Goal: Check status: Check status

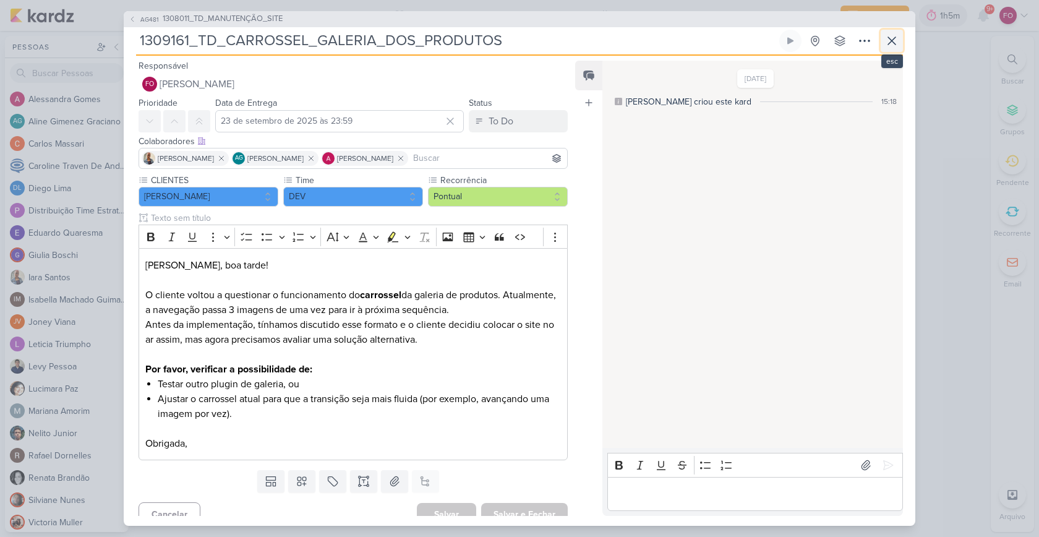
click at [897, 38] on icon at bounding box center [891, 40] width 15 height 15
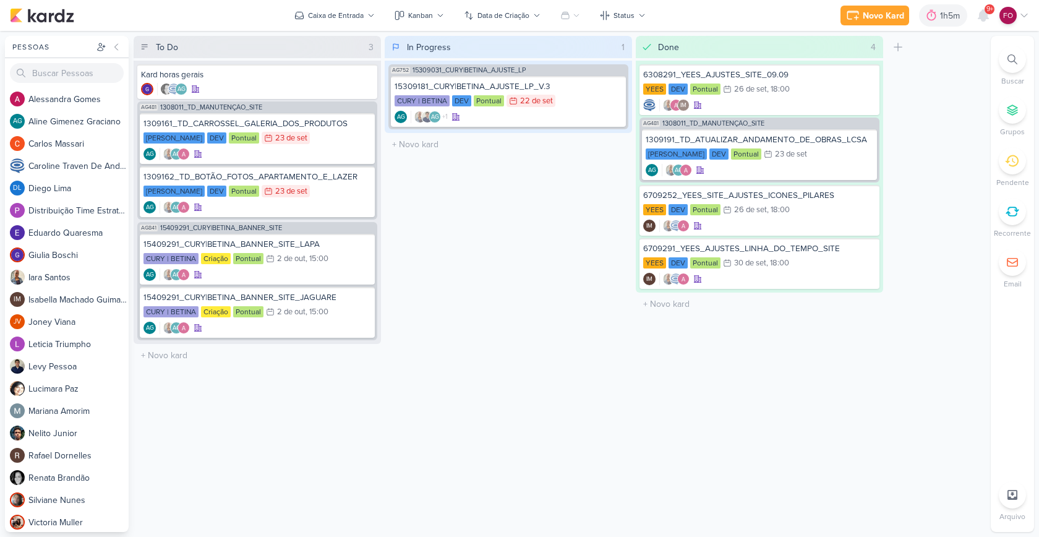
click at [570, 343] on div "In Progress 1 Mover Para Esquerda Mover Para Direita Deletar AG752 15309031_CUR…" at bounding box center [508, 284] width 247 height 496
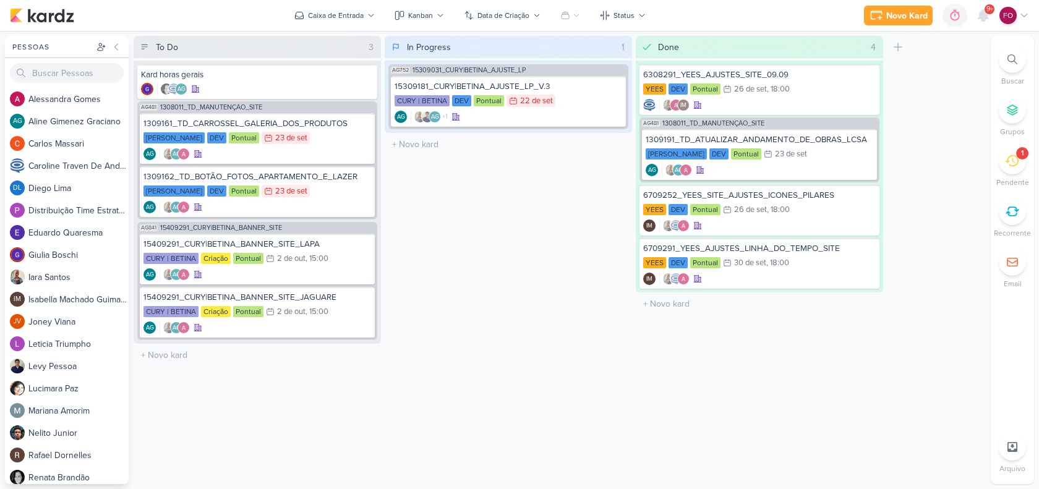
click at [1021, 153] on div "1" at bounding box center [1022, 153] width 2 height 10
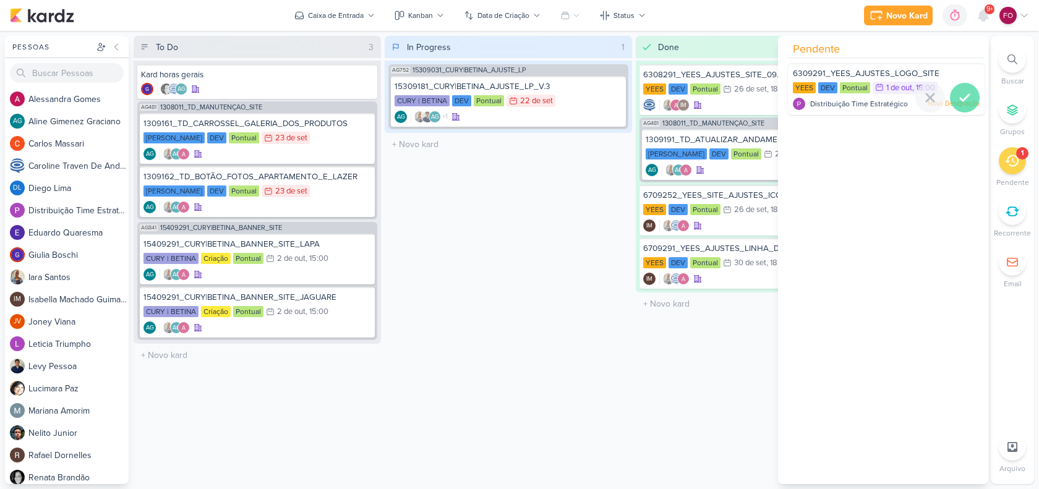
click at [952, 92] on div at bounding box center [965, 98] width 30 height 30
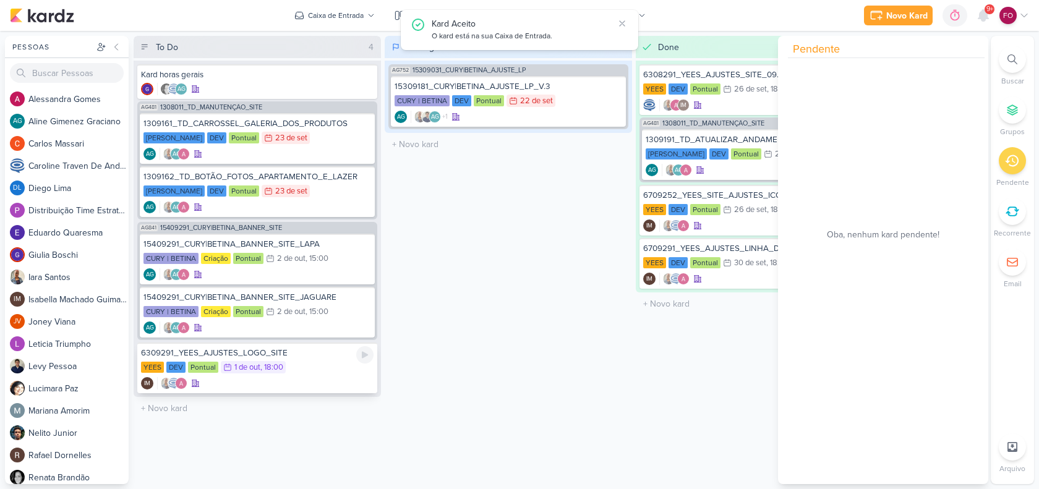
click at [291, 377] on div "IM" at bounding box center [257, 383] width 233 height 12
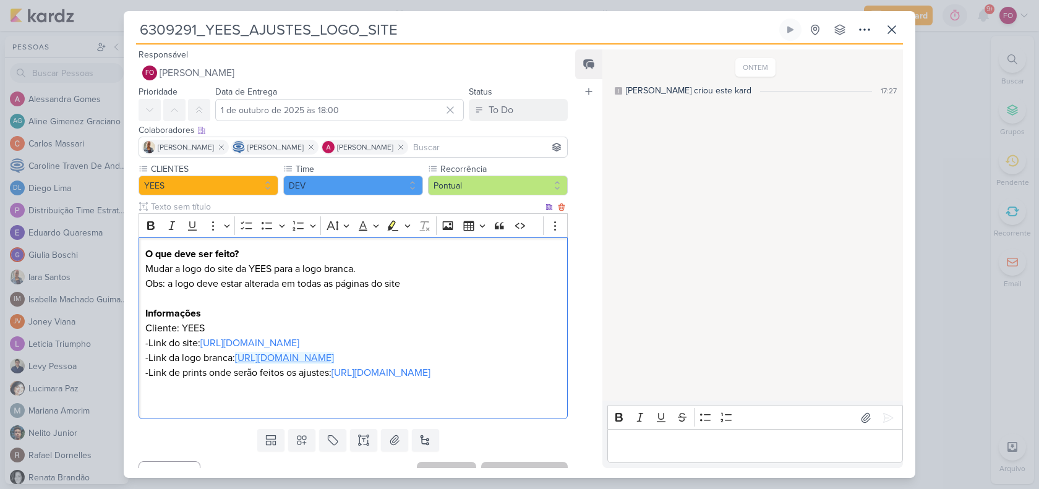
click at [334, 360] on link "[URL][DOMAIN_NAME]" at bounding box center [284, 358] width 99 height 12
click at [430, 379] on link "[URL][DOMAIN_NAME]" at bounding box center [380, 373] width 99 height 12
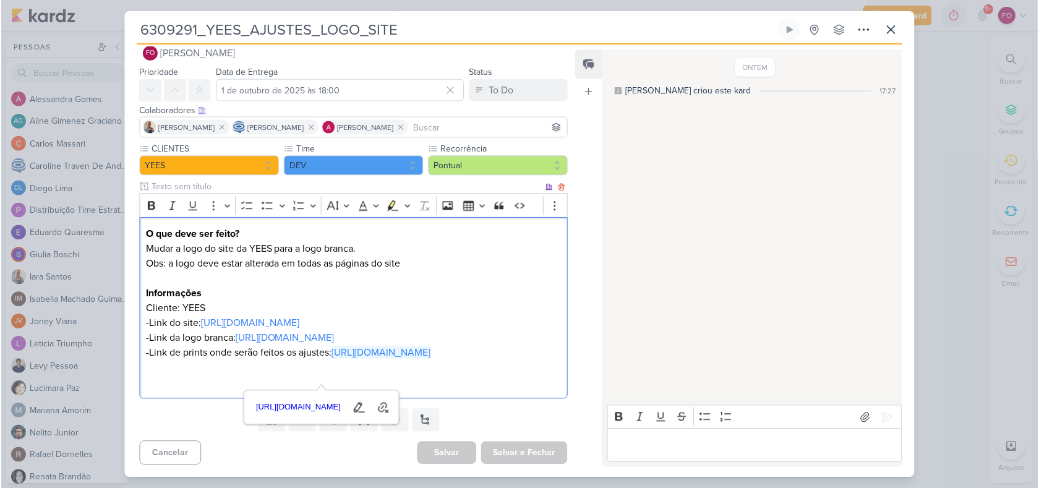
scroll to position [49, 0]
click at [492, 286] on p "Informações" at bounding box center [353, 293] width 416 height 15
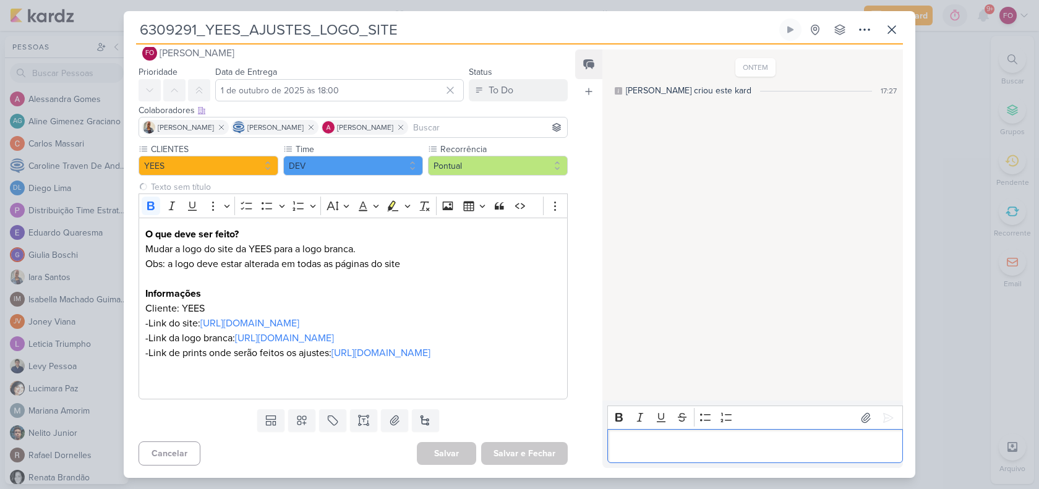
click at [667, 456] on div "Editor editing area: main" at bounding box center [755, 446] width 296 height 34
click at [886, 417] on icon at bounding box center [888, 418] width 12 height 12
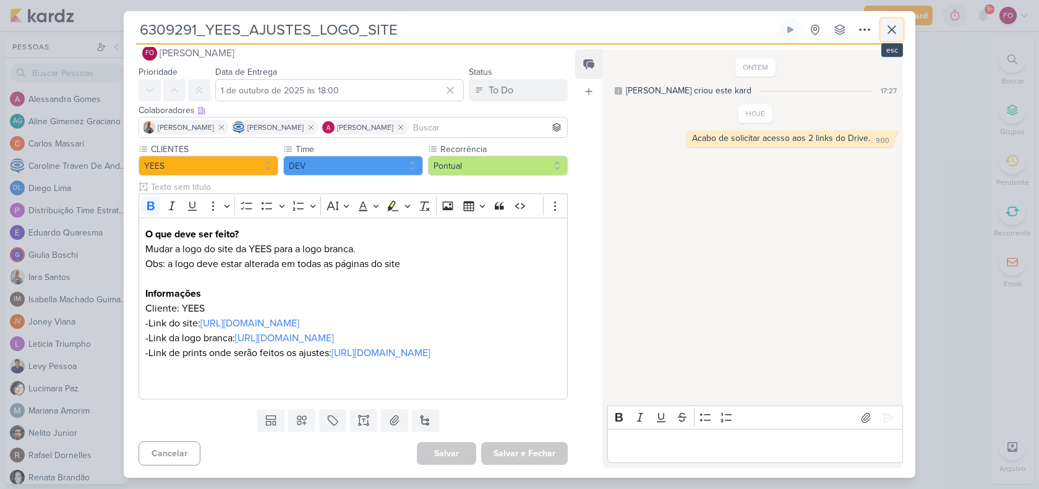
click at [890, 34] on icon at bounding box center [891, 29] width 15 height 15
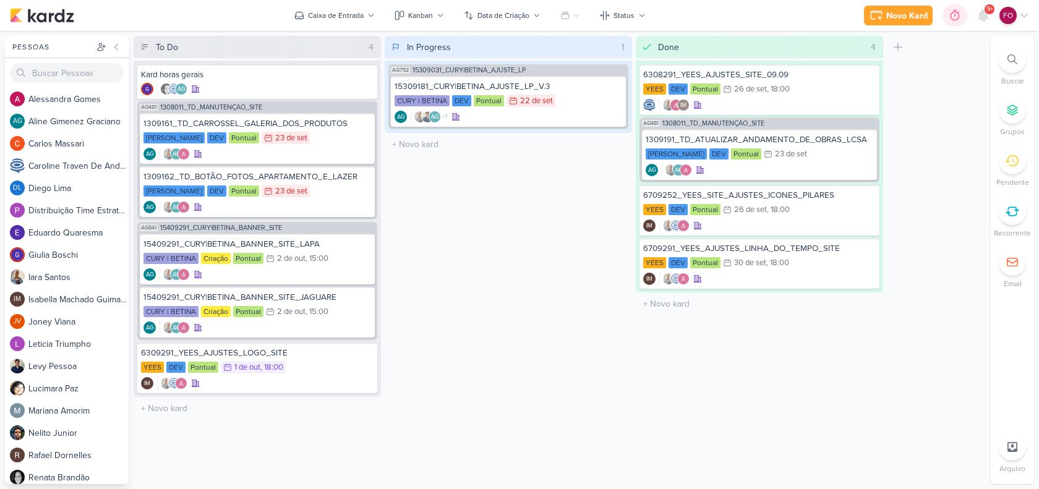
click at [955, 19] on icon at bounding box center [954, 15] width 9 height 11
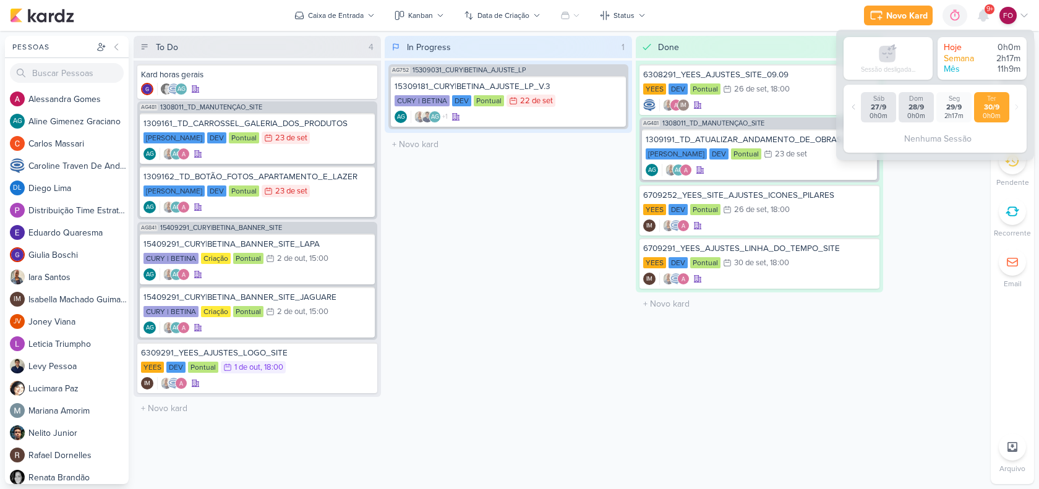
click at [967, 250] on div "To Do 4 Mover Para Esquerda Mover Para Direita [GEOGRAPHIC_DATA] Kard horas ger…" at bounding box center [560, 260] width 852 height 448
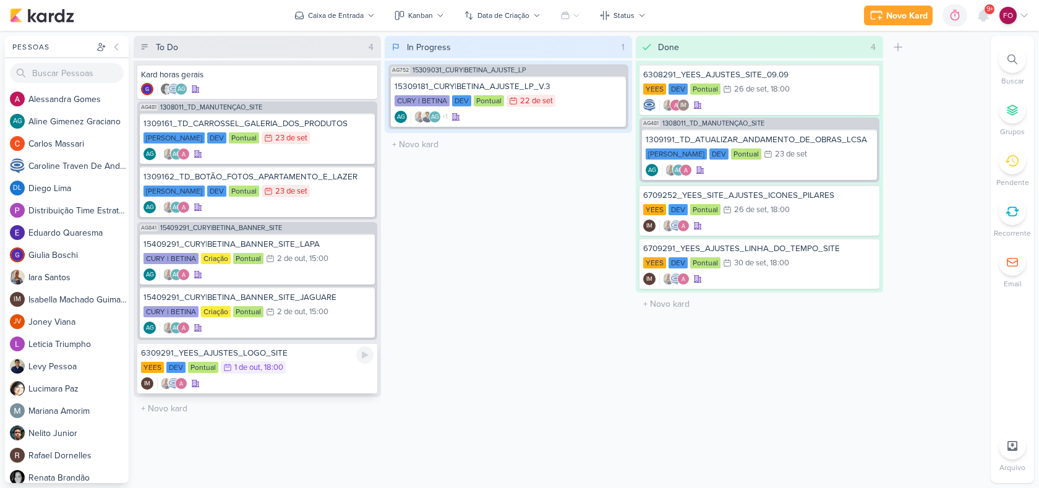
click at [331, 358] on div "6309291_YEES_AJUSTES_LOGO_SITE" at bounding box center [257, 353] width 233 height 11
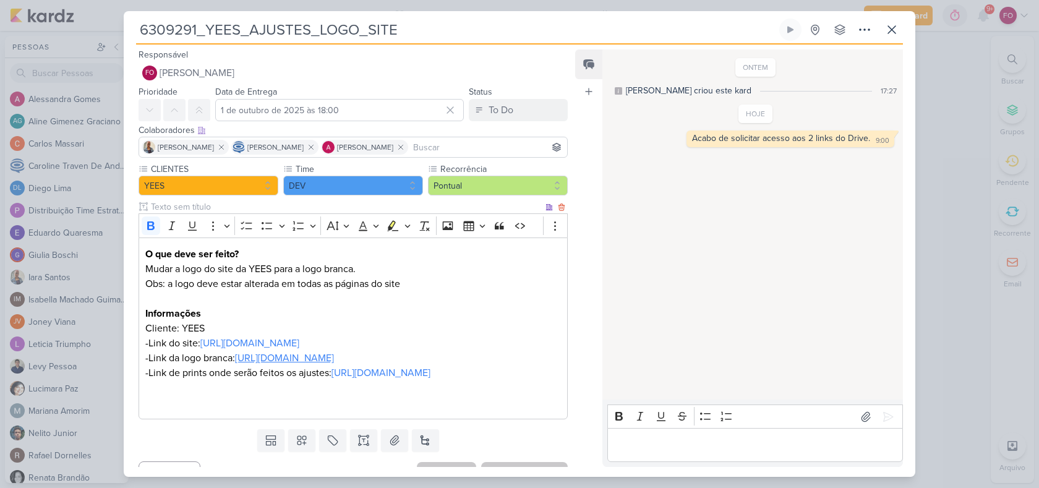
click at [334, 357] on link "[URL][DOMAIN_NAME]" at bounding box center [284, 358] width 99 height 12
